Goal: Information Seeking & Learning: Learn about a topic

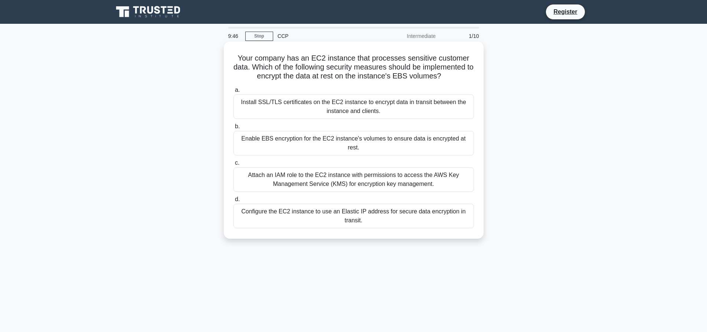
click at [396, 137] on div "Enable EBS encryption for the EC2 instance's volumes to ensure data is encrypte…" at bounding box center [354, 143] width 241 height 25
click at [234, 129] on input "b. Enable EBS encryption for the EC2 instance's volumes to ensure data is encry…" at bounding box center [234, 126] width 0 height 5
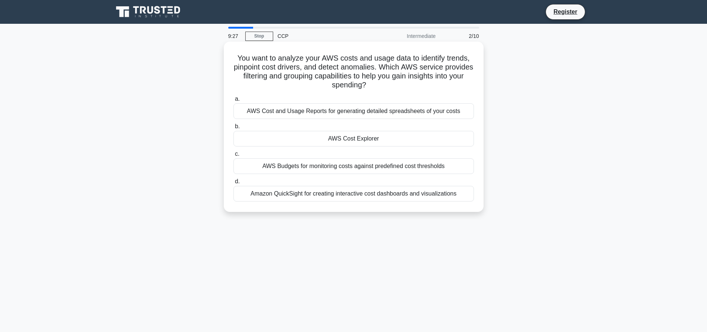
click at [349, 146] on div "AWS Cost Explorer" at bounding box center [354, 139] width 241 height 16
click at [234, 129] on input "b. AWS Cost Explorer" at bounding box center [234, 126] width 0 height 5
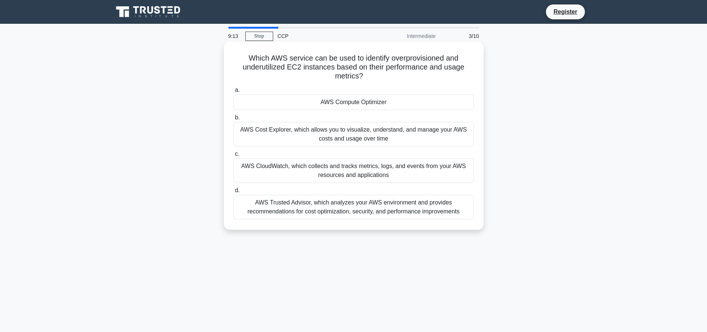
click at [357, 144] on div "AWS Cost Explorer, which allows you to visualize, understand, and manage your A…" at bounding box center [354, 134] width 241 height 25
click at [234, 120] on input "b. AWS Cost Explorer, which allows you to visualize, understand, and manage you…" at bounding box center [234, 117] width 0 height 5
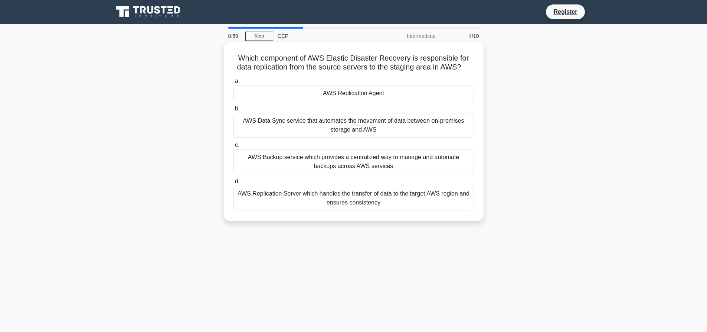
click at [342, 194] on div "AWS Replication Server which handles the transfer of data to the target AWS reg…" at bounding box center [354, 198] width 241 height 25
click at [234, 184] on input "d. AWS Replication Server which handles the transfer of data to the target AWS …" at bounding box center [234, 181] width 0 height 5
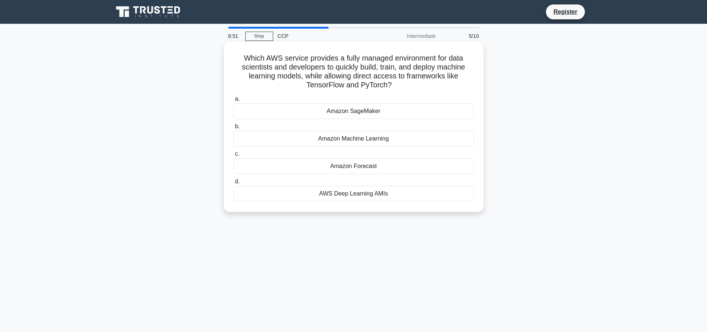
click at [371, 140] on div "Amazon Machine Learning" at bounding box center [354, 139] width 241 height 16
click at [234, 129] on input "b. Amazon Machine Learning" at bounding box center [234, 126] width 0 height 5
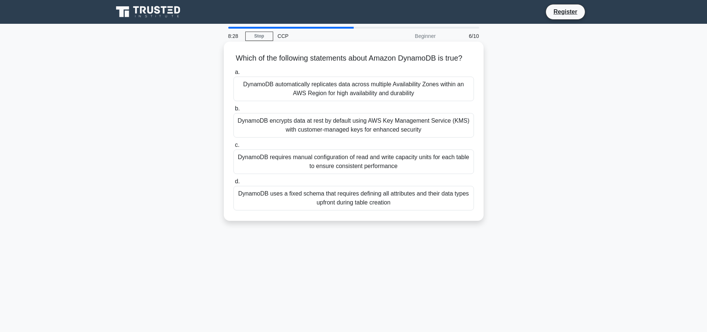
click at [380, 95] on div "DynamoDB automatically replicates data across multiple Availability Zones withi…" at bounding box center [354, 89] width 241 height 25
click at [234, 75] on input "a. DynamoDB automatically replicates data across multiple Availability Zones wi…" at bounding box center [234, 72] width 0 height 5
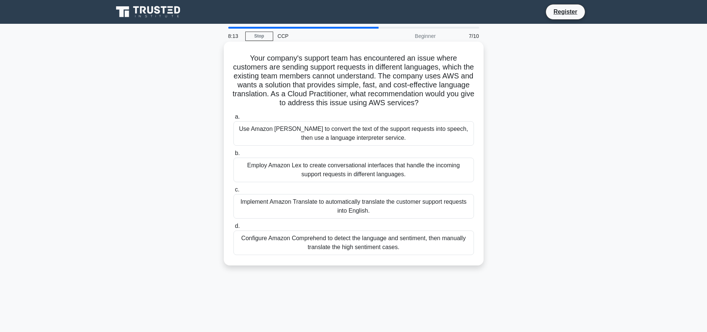
click at [355, 145] on div "Use Amazon [PERSON_NAME] to convert the text of the support requests into speec…" at bounding box center [354, 133] width 241 height 25
click at [234, 119] on input "a. Use Amazon [PERSON_NAME] to convert the text of the support requests into sp…" at bounding box center [234, 116] width 0 height 5
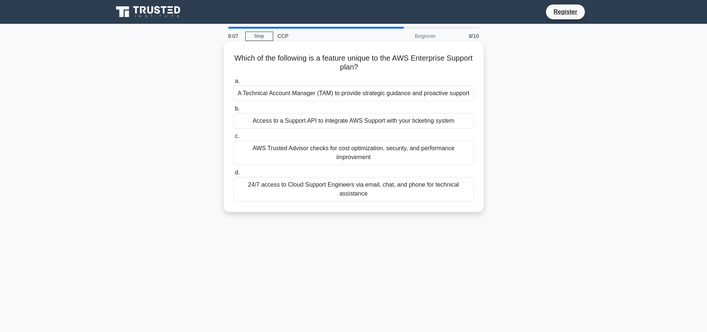
click at [342, 91] on div "A Technical Account Manager (TAM) to provide strategic guidance and proactive s…" at bounding box center [354, 93] width 241 height 16
click at [234, 84] on input "a. A Technical Account Manager (TAM) to provide strategic guidance and proactiv…" at bounding box center [234, 81] width 0 height 5
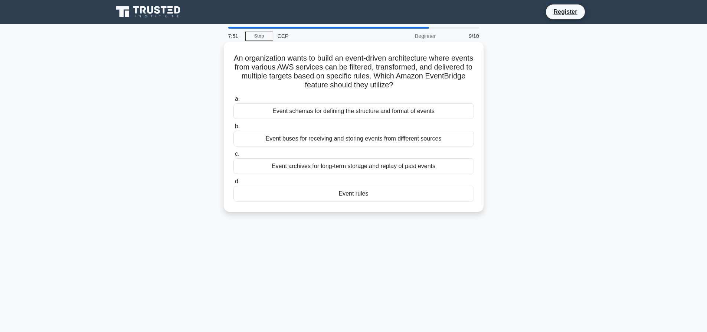
click at [326, 110] on div "Event schemas for defining the structure and format of events" at bounding box center [354, 111] width 241 height 16
click at [234, 101] on input "a. Event schemas for defining the structure and format of events" at bounding box center [234, 99] width 0 height 5
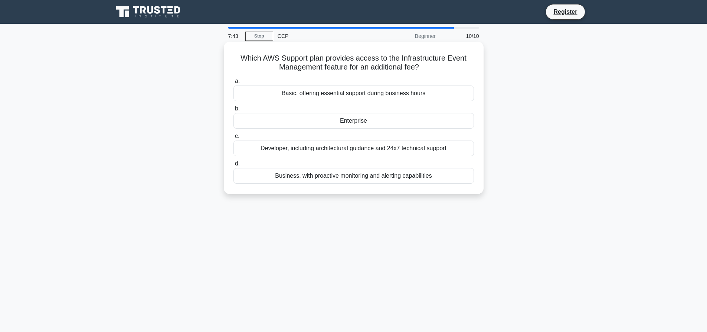
click at [353, 176] on div "Business, with proactive monitoring and alerting capabilities" at bounding box center [354, 176] width 241 height 16
click at [234, 166] on input "d. Business, with proactive monitoring and alerting capabilities" at bounding box center [234, 163] width 0 height 5
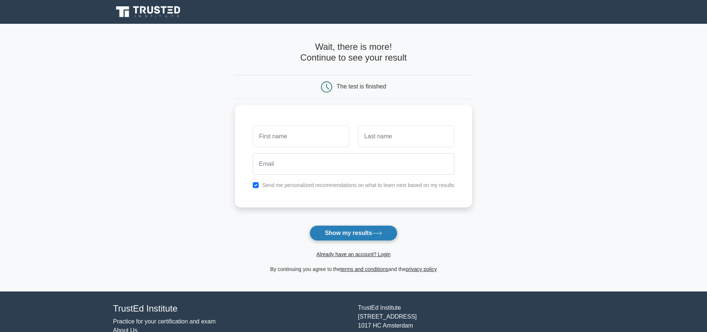
click at [361, 238] on button "Show my results" at bounding box center [354, 233] width 88 height 16
